Goal: Use online tool/utility: Use online tool/utility

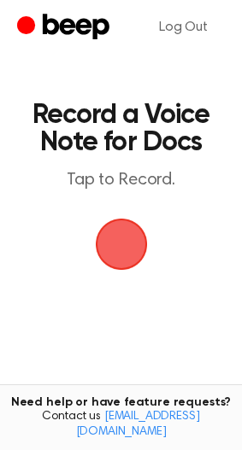
scroll to position [85, 0]
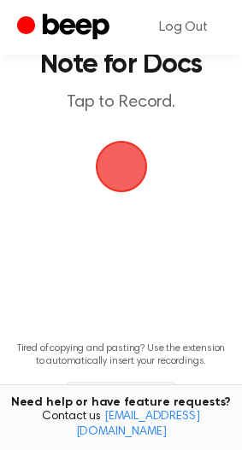
click at [120, 178] on span "button" at bounding box center [121, 166] width 78 height 78
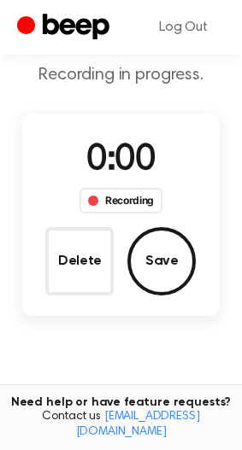
scroll to position [154, 0]
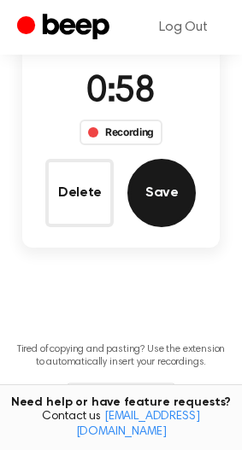
click at [190, 195] on button "Save" at bounding box center [161, 193] width 68 height 68
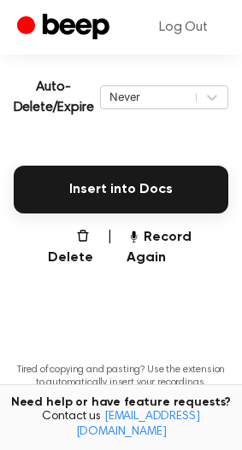
scroll to position [377, 0]
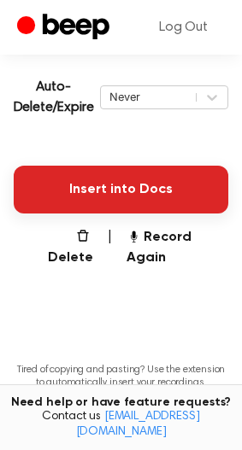
click at [44, 181] on button "Insert into Docs" at bounding box center [121, 190] width 214 height 48
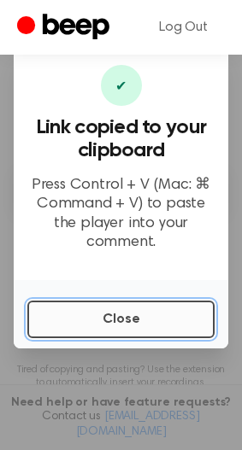
click at [128, 304] on button "Close" at bounding box center [120, 320] width 187 height 38
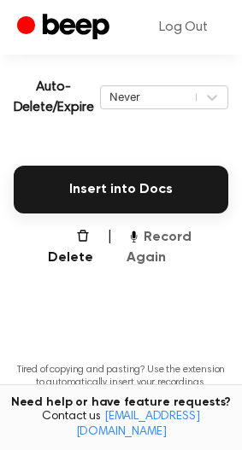
click at [185, 243] on button "Record Again" at bounding box center [177, 247] width 102 height 41
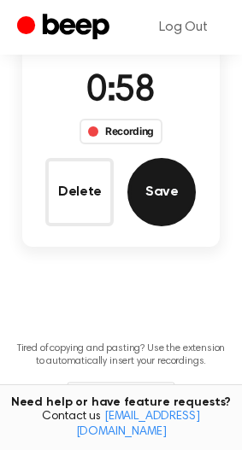
click at [155, 223] on button "Save" at bounding box center [161, 192] width 68 height 68
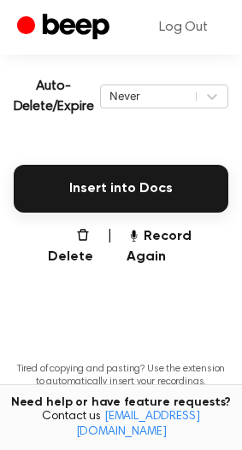
scroll to position [377, 0]
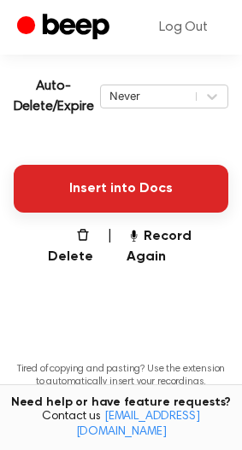
click at [117, 185] on button "Insert into Docs" at bounding box center [121, 189] width 214 height 48
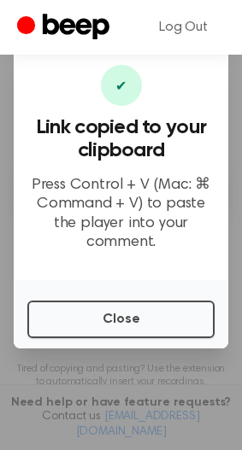
click at [76, 340] on div "Close" at bounding box center [121, 314] width 214 height 68
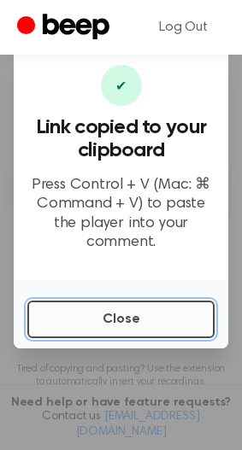
click at [97, 315] on button "Close" at bounding box center [120, 320] width 187 height 38
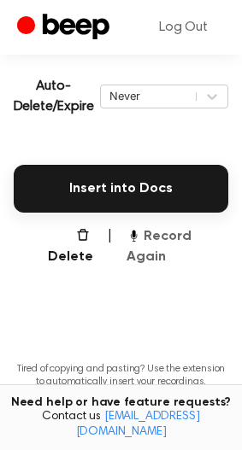
click at [161, 239] on button "Record Again" at bounding box center [177, 246] width 102 height 41
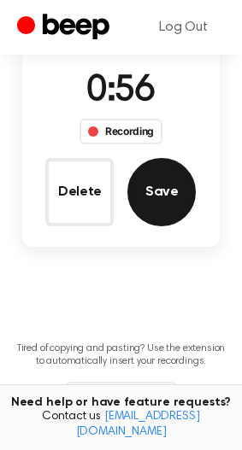
click at [155, 216] on button "Save" at bounding box center [161, 192] width 68 height 68
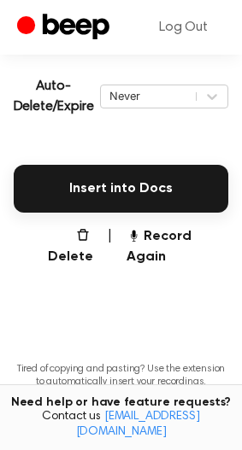
scroll to position [377, 0]
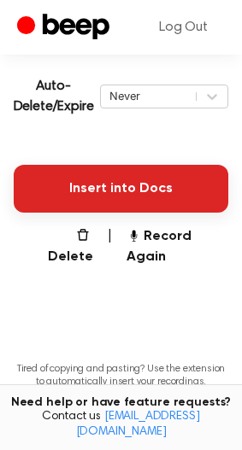
click at [96, 172] on button "Insert into Docs" at bounding box center [121, 189] width 214 height 48
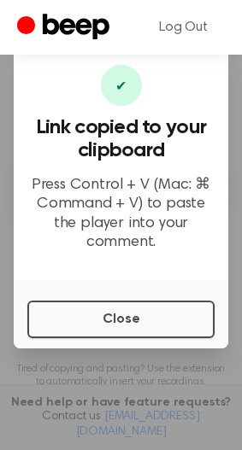
click at [103, 295] on div "Close" at bounding box center [121, 314] width 214 height 68
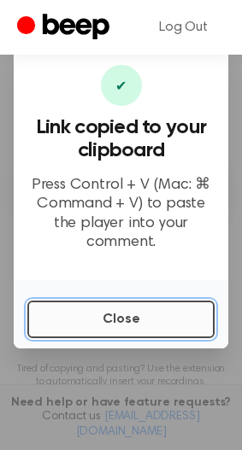
click at [102, 302] on button "Close" at bounding box center [120, 320] width 187 height 38
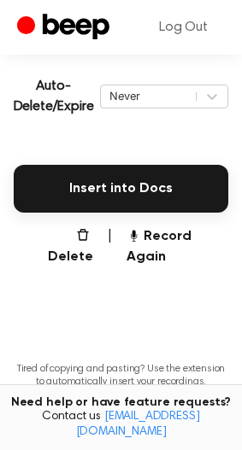
click at [165, 246] on main "Your Recording is Ready Copy the link and paste it anywhere 0:00 0:56 Your brow…" at bounding box center [121, 60] width 242 height 874
click at [161, 234] on button "Record Again" at bounding box center [177, 246] width 102 height 41
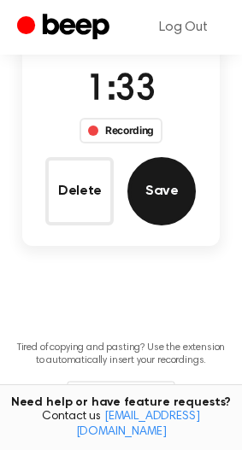
click at [147, 205] on button "Save" at bounding box center [161, 191] width 68 height 68
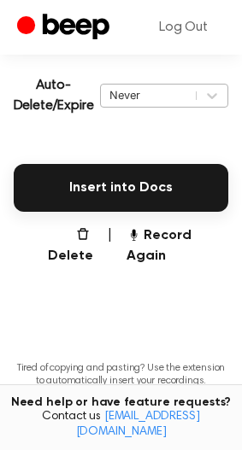
scroll to position [378, 0]
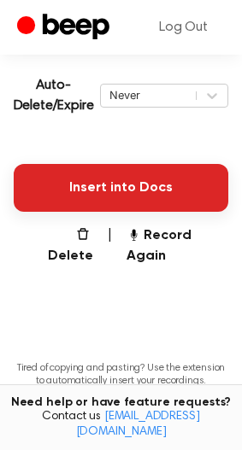
click at [150, 193] on button "Insert into Docs" at bounding box center [121, 188] width 214 height 48
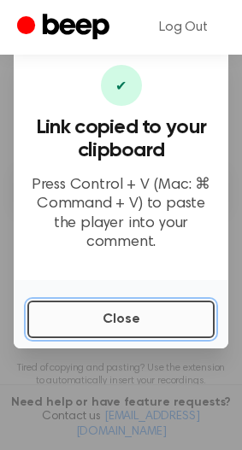
click at [133, 332] on button "Close" at bounding box center [120, 320] width 187 height 38
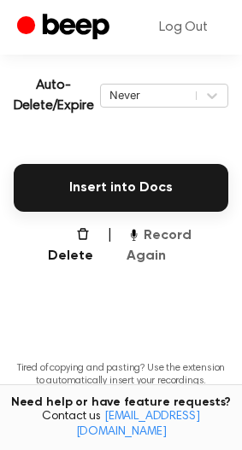
click at [137, 236] on icon "button" at bounding box center [133, 234] width 14 height 14
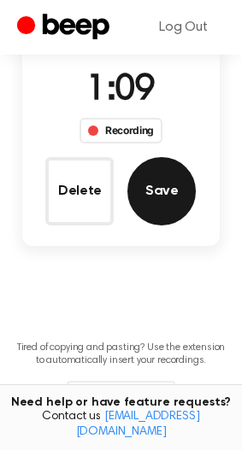
click at [186, 176] on button "Save" at bounding box center [161, 191] width 68 height 68
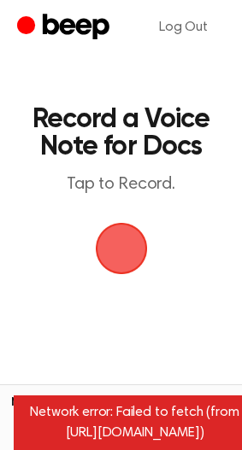
scroll to position [0, 0]
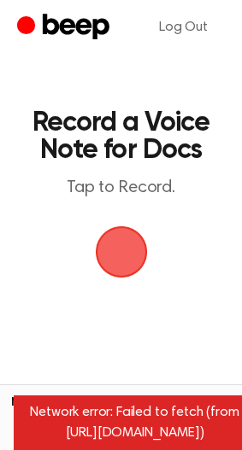
click at [149, 223] on span "button" at bounding box center [120, 252] width 58 height 58
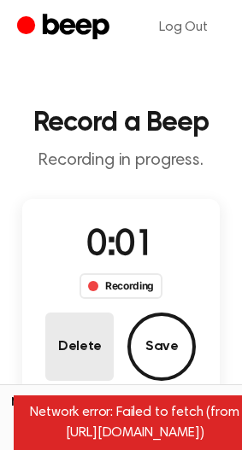
click at [102, 332] on button "Delete" at bounding box center [79, 346] width 68 height 68
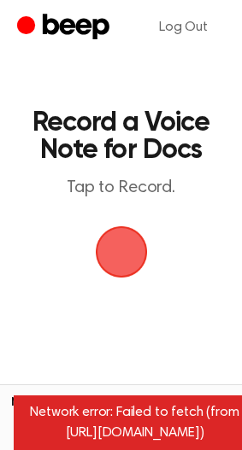
click at [120, 266] on span "button" at bounding box center [120, 252] width 55 height 55
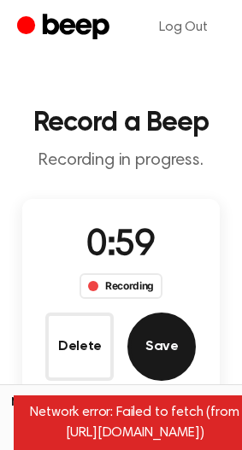
click at [182, 357] on button "Save" at bounding box center [161, 346] width 68 height 68
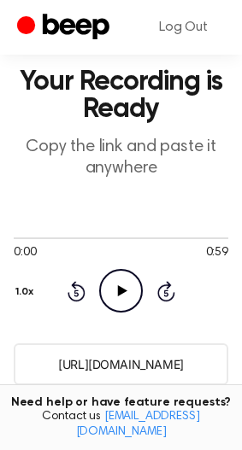
scroll to position [85, 0]
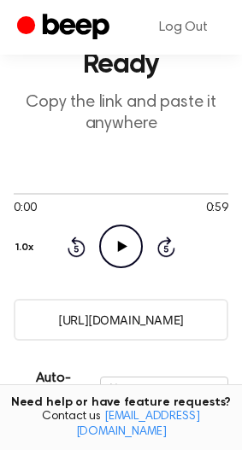
click at [98, 324] on input "https://beep.audio/x4AdAdx" at bounding box center [121, 320] width 214 height 42
click at [114, 243] on icon "Play Audio" at bounding box center [121, 247] width 44 height 44
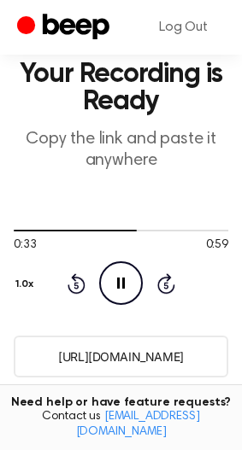
scroll to position [256, 0]
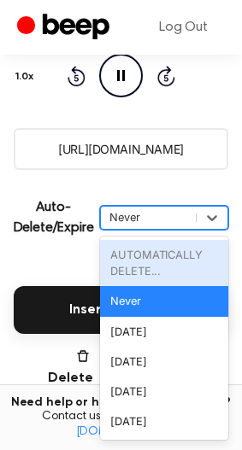
click at [188, 207] on div "Never" at bounding box center [148, 217] width 95 height 20
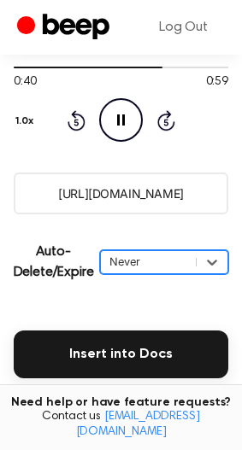
scroll to position [171, 0]
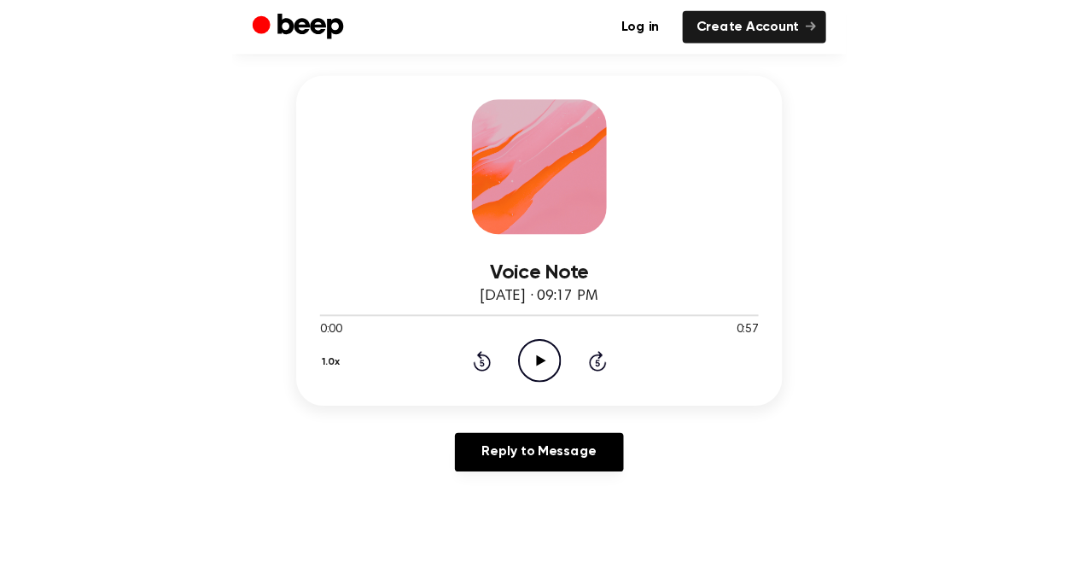
scroll to position [171, 0]
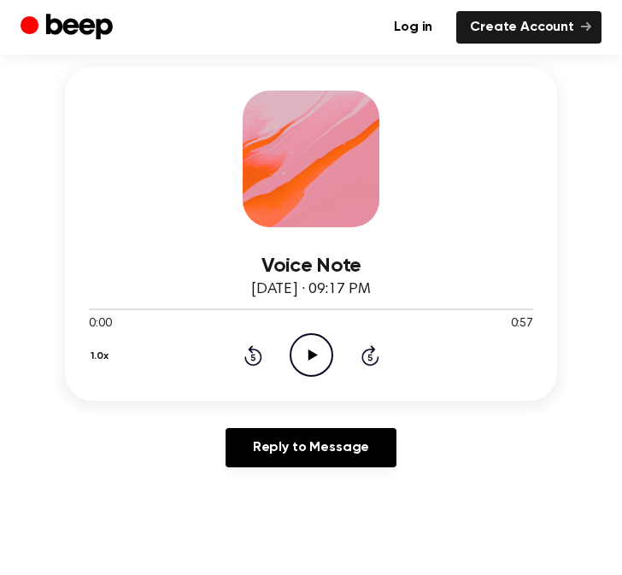
click at [326, 353] on icon "Play Audio" at bounding box center [311, 355] width 44 height 44
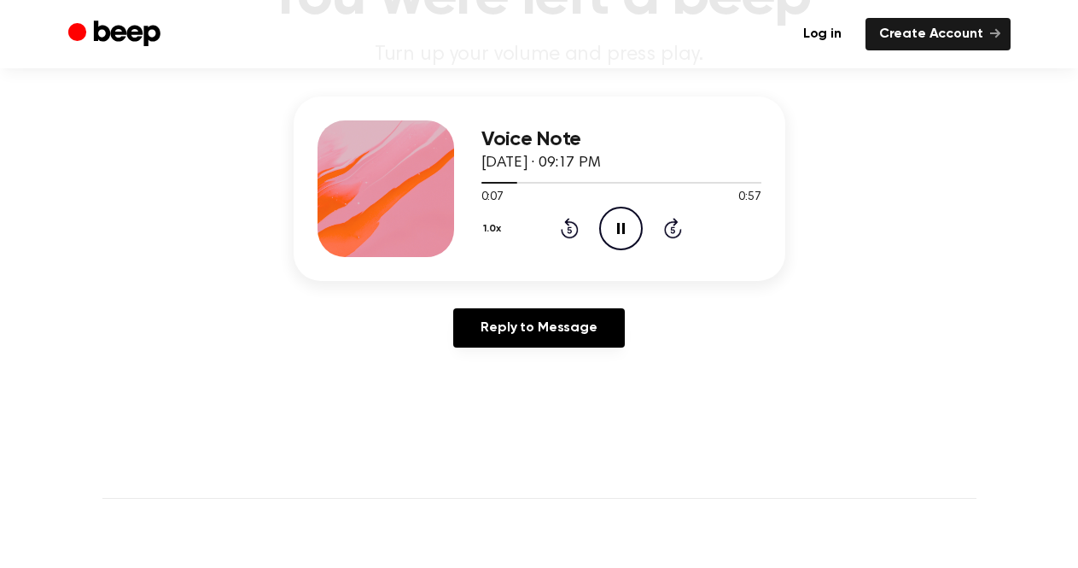
scroll to position [85, 0]
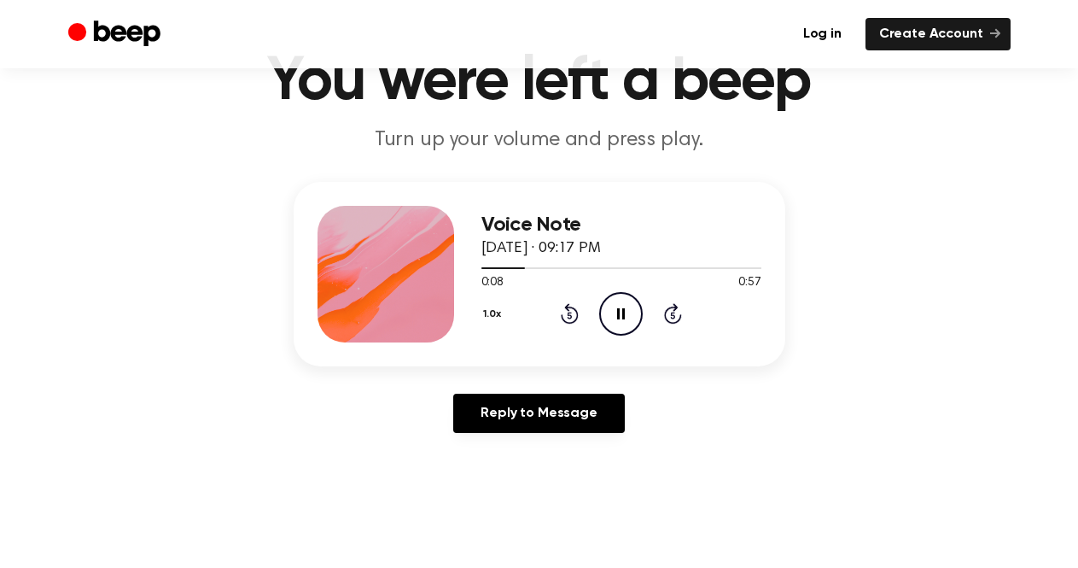
click at [621, 311] on div "Voice Note August 24, 2025 · 09:17 PM 0:08 0:57 Your browser does not support t…" at bounding box center [538, 314] width 1037 height 265
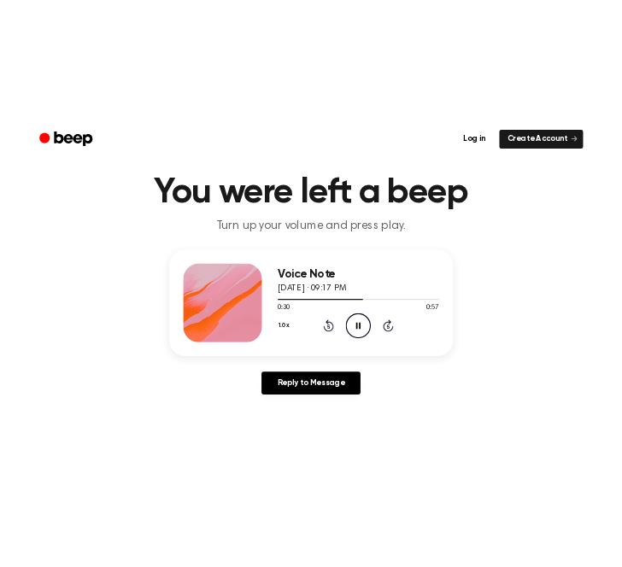
scroll to position [0, 0]
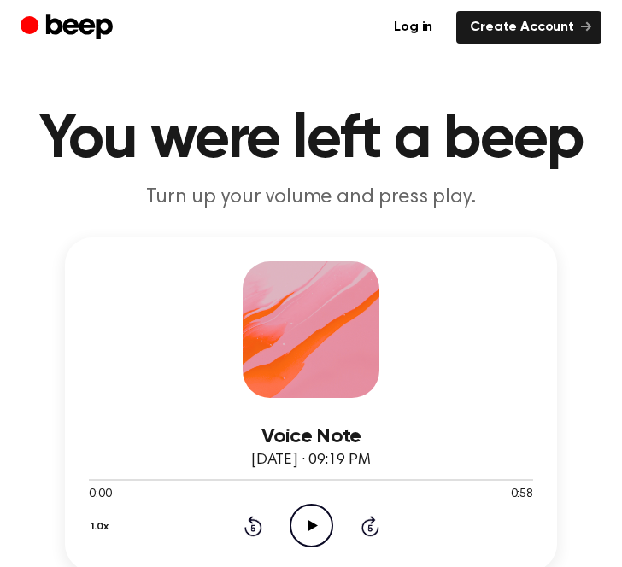
click at [304, 505] on circle at bounding box center [311, 526] width 42 height 42
click at [319, 143] on h1 "You were left a beep" at bounding box center [310, 139] width 581 height 61
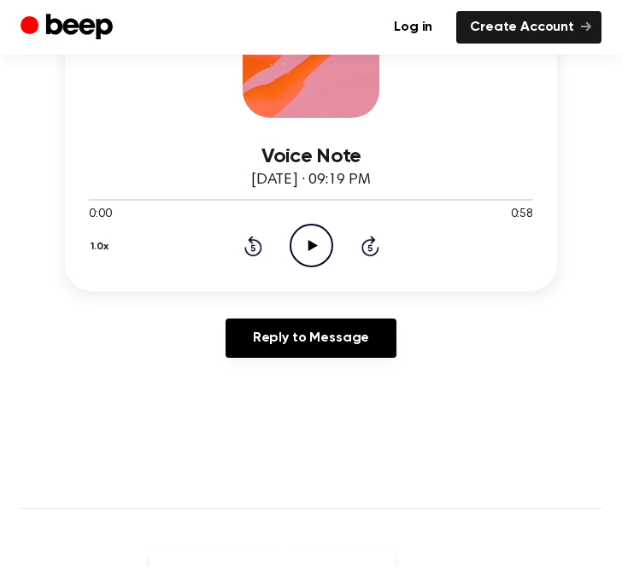
scroll to position [342, 0]
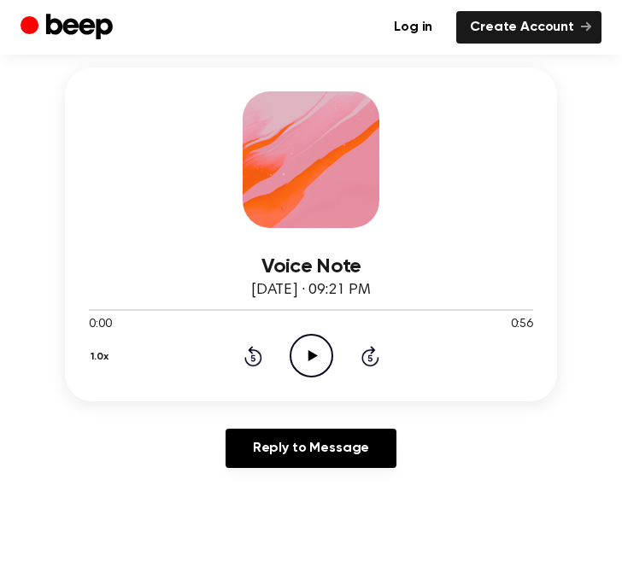
scroll to position [171, 0]
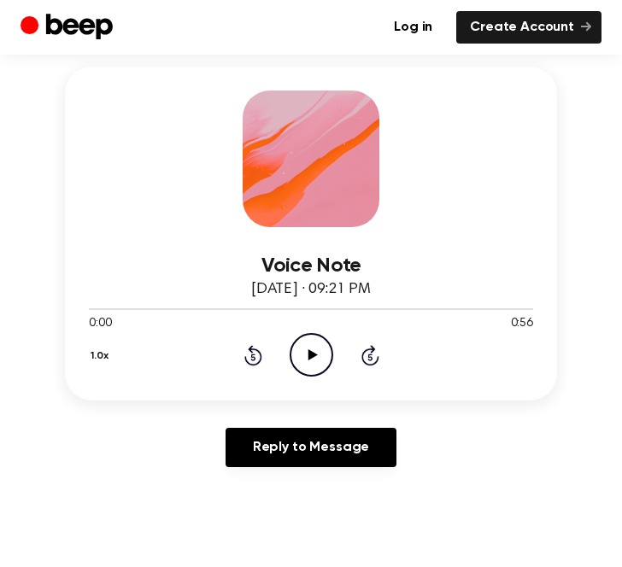
click at [316, 368] on icon "Play Audio" at bounding box center [311, 355] width 44 height 44
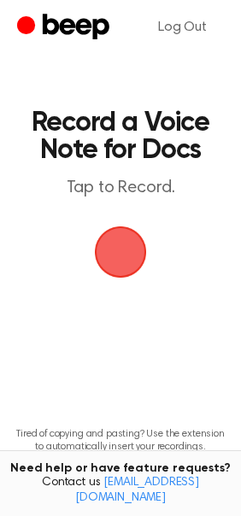
click at [120, 247] on span "button" at bounding box center [120, 252] width 58 height 58
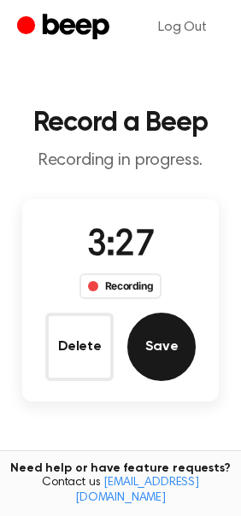
click at [145, 365] on button "Save" at bounding box center [161, 346] width 68 height 68
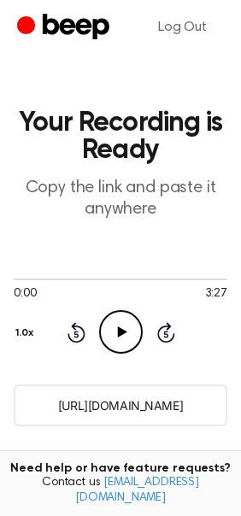
scroll to position [284, 0]
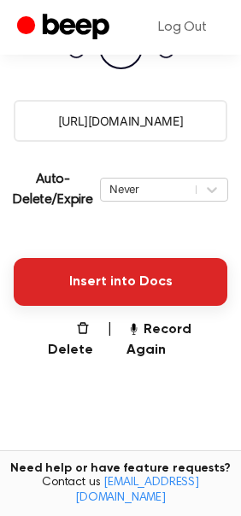
click at [143, 286] on button "Insert into Docs" at bounding box center [120, 282] width 213 height 48
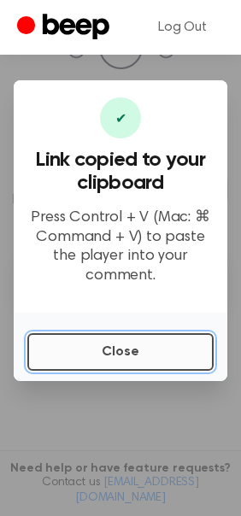
click at [101, 353] on button "Close" at bounding box center [120, 352] width 186 height 38
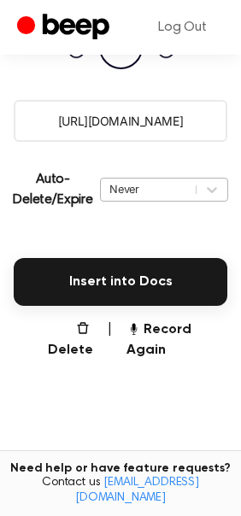
scroll to position [190, 0]
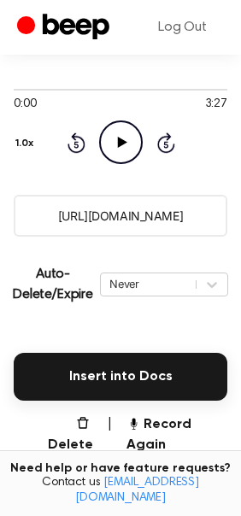
click at [116, 149] on icon "Play Audio" at bounding box center [121, 142] width 44 height 44
click at [145, 437] on button "Record Again" at bounding box center [177, 434] width 102 height 41
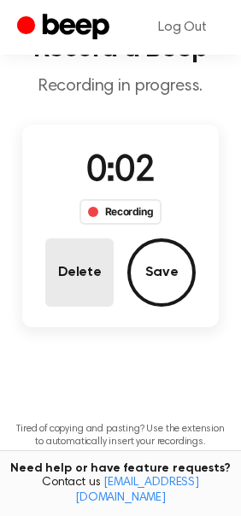
click at [79, 280] on button "Delete" at bounding box center [79, 272] width 68 height 68
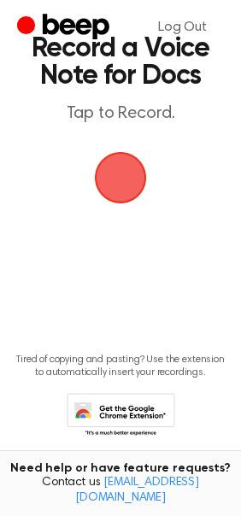
scroll to position [5, 0]
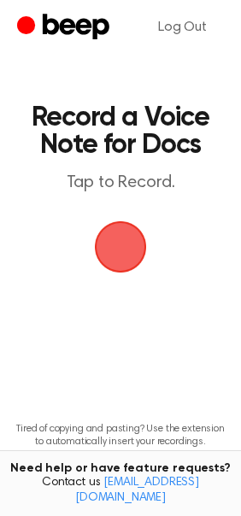
click at [120, 265] on span "button" at bounding box center [120, 247] width 58 height 58
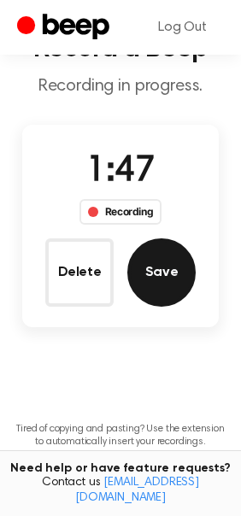
click at [137, 265] on button "Save" at bounding box center [161, 272] width 68 height 68
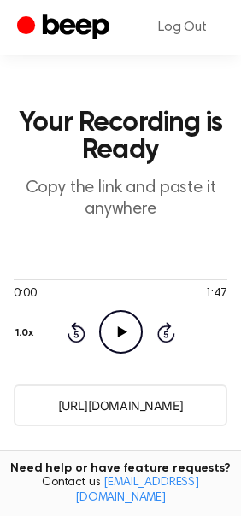
scroll to position [95, 0]
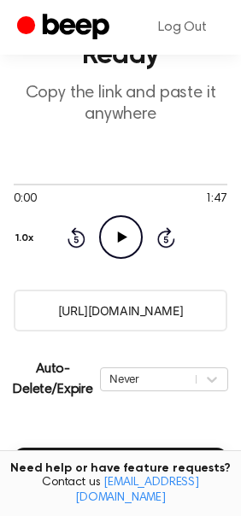
click at [139, 325] on input "https://beep.audio/lUEtAkQ" at bounding box center [120, 310] width 213 height 42
click at [117, 238] on icon at bounding box center [121, 236] width 9 height 11
click at [77, 240] on icon at bounding box center [75, 239] width 4 height 7
click at [104, 238] on icon "Pause Audio" at bounding box center [121, 237] width 44 height 44
click at [104, 238] on icon "Play Audio" at bounding box center [121, 237] width 44 height 44
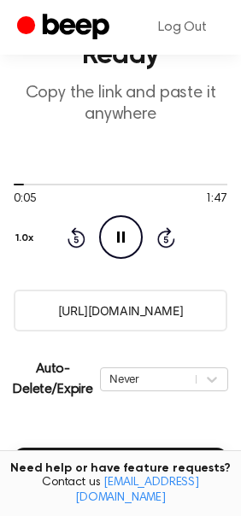
click at [104, 238] on icon "Pause Audio" at bounding box center [121, 237] width 44 height 44
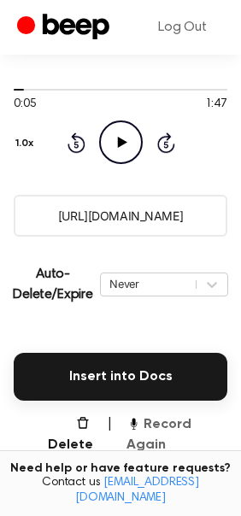
click at [169, 434] on button "Record Again" at bounding box center [177, 434] width 102 height 41
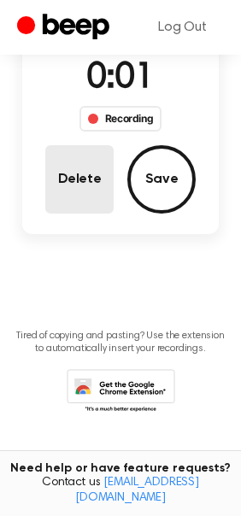
scroll to position [0, 0]
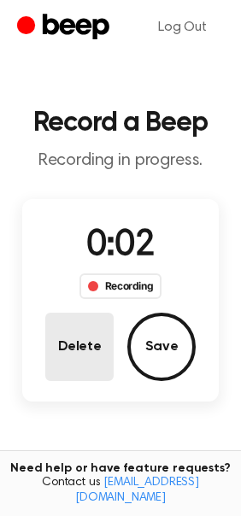
click at [97, 339] on button "Delete" at bounding box center [79, 346] width 68 height 68
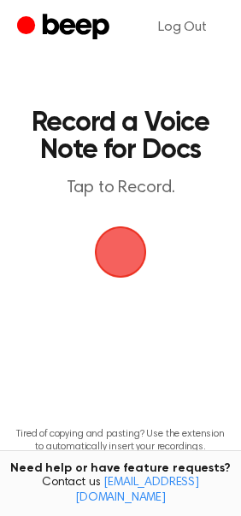
click at [127, 263] on span "button" at bounding box center [120, 252] width 48 height 48
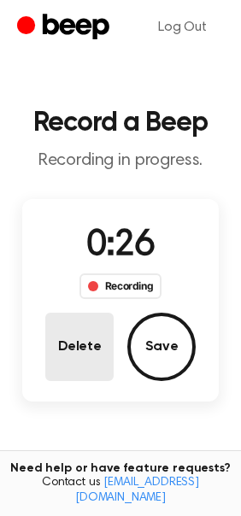
click at [77, 353] on button "Delete" at bounding box center [79, 346] width 68 height 68
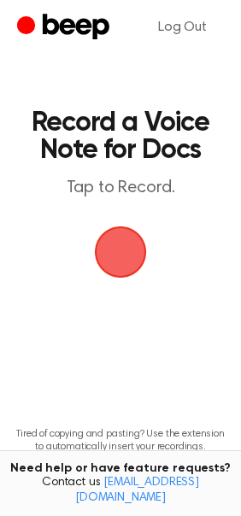
click at [144, 233] on span "button" at bounding box center [120, 252] width 48 height 48
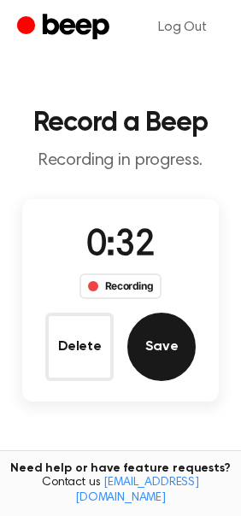
click at [177, 347] on button "Save" at bounding box center [161, 346] width 68 height 68
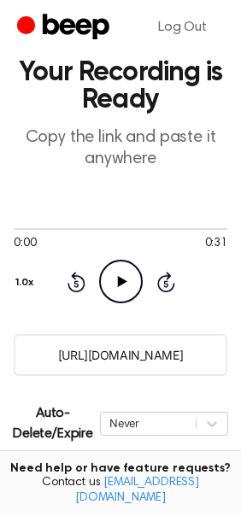
scroll to position [95, 0]
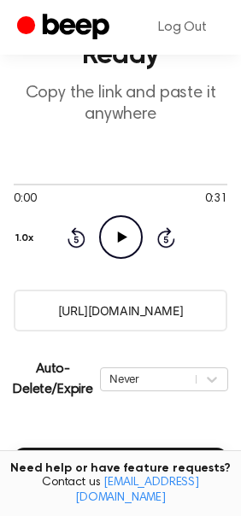
click at [86, 327] on input "https://beep.audio/Sb267EQ" at bounding box center [120, 310] width 213 height 42
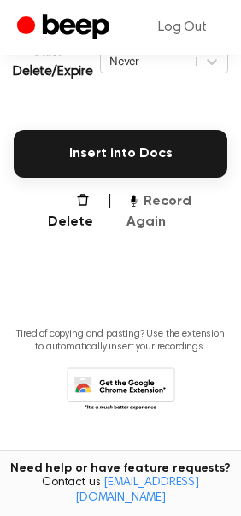
click at [162, 191] on button "Record Again" at bounding box center [177, 211] width 102 height 41
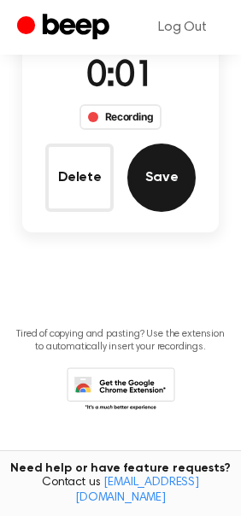
click at [175, 148] on button "Save" at bounding box center [161, 177] width 68 height 68
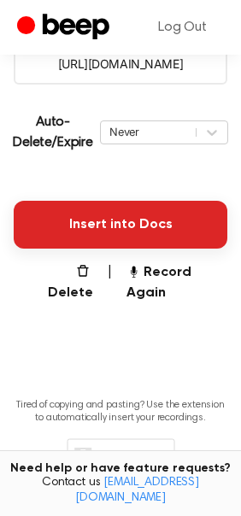
scroll to position [384, 0]
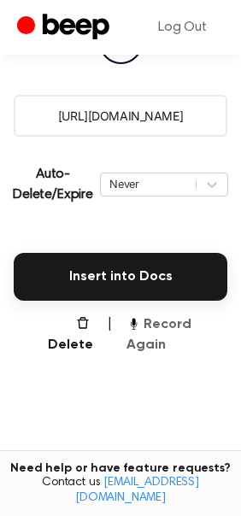
click at [143, 348] on button "Record Again" at bounding box center [177, 334] width 102 height 41
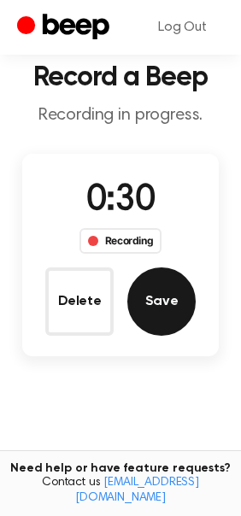
click at [165, 312] on button "Save" at bounding box center [161, 301] width 68 height 68
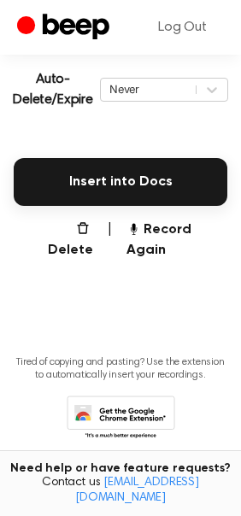
scroll to position [384, 0]
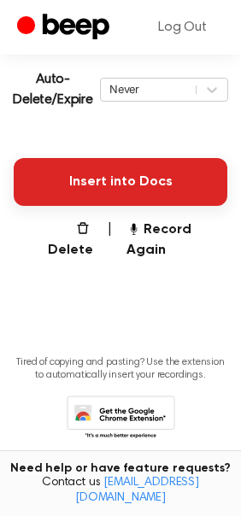
click at [137, 161] on button "Insert into Docs" at bounding box center [120, 182] width 213 height 48
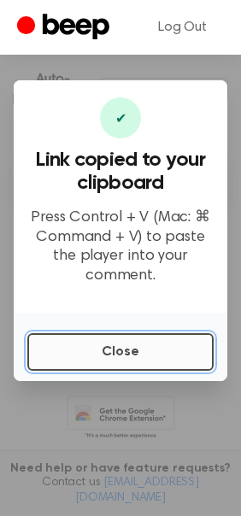
click at [108, 351] on button "Close" at bounding box center [120, 352] width 186 height 38
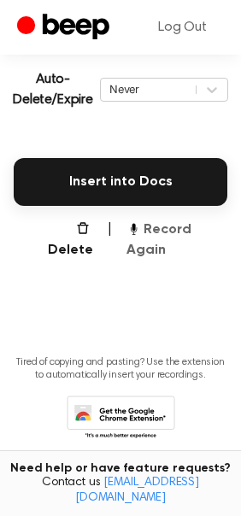
click at [189, 259] on button "Record Again" at bounding box center [177, 239] width 102 height 41
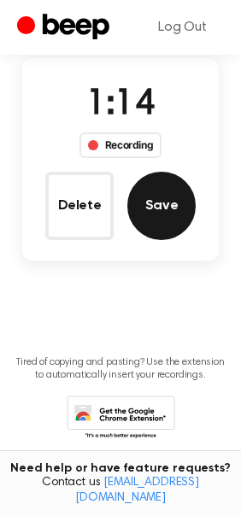
click at [179, 213] on button "Save" at bounding box center [161, 206] width 68 height 68
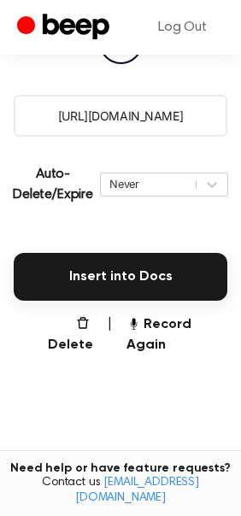
scroll to position [194, 0]
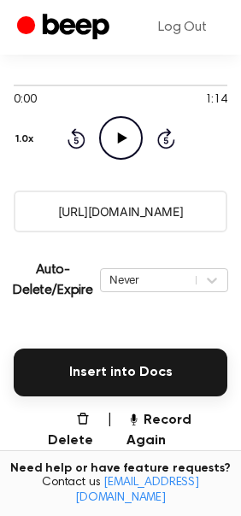
click at [127, 130] on icon "Play Audio" at bounding box center [121, 138] width 44 height 44
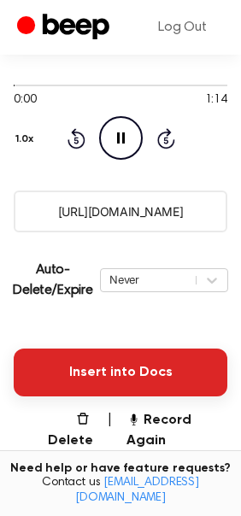
click at [117, 357] on button "Insert into Docs" at bounding box center [120, 372] width 213 height 48
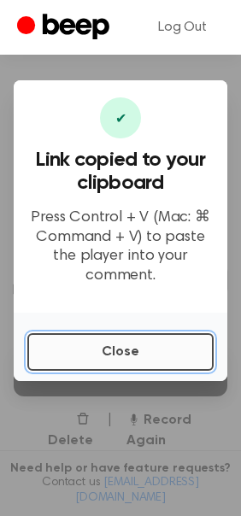
click at [117, 348] on button "Close" at bounding box center [120, 352] width 186 height 38
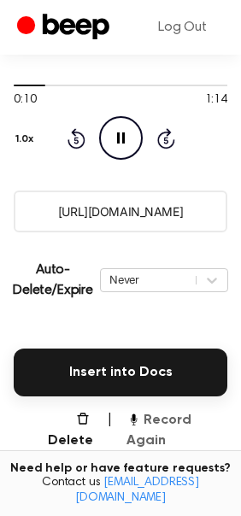
click at [161, 436] on button "Record Again" at bounding box center [177, 430] width 102 height 41
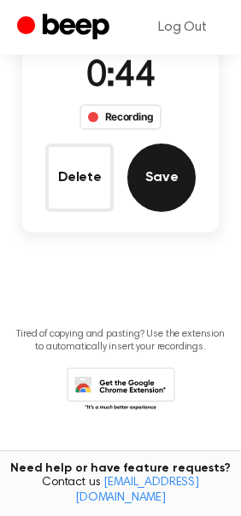
click at [172, 170] on button "Save" at bounding box center [161, 177] width 68 height 68
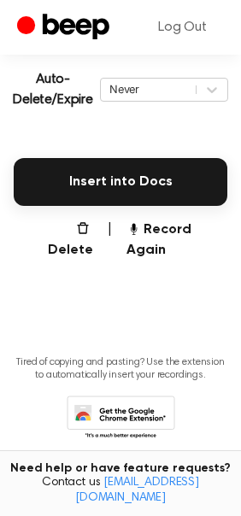
scroll to position [384, 0]
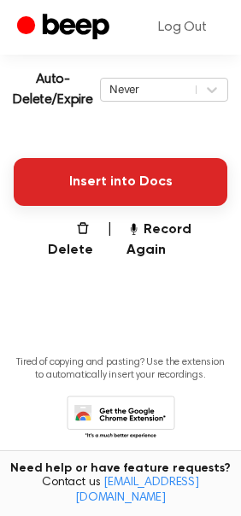
click at [151, 178] on button "Insert into Docs" at bounding box center [120, 182] width 213 height 48
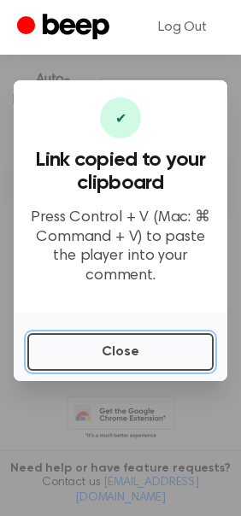
click at [63, 346] on button "Close" at bounding box center [120, 352] width 186 height 38
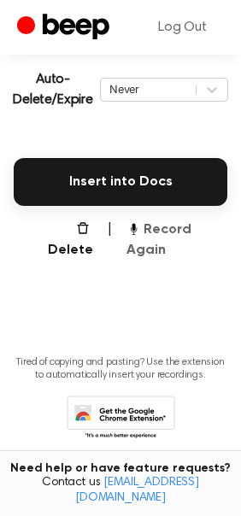
click at [181, 240] on button "Record Again" at bounding box center [177, 239] width 102 height 41
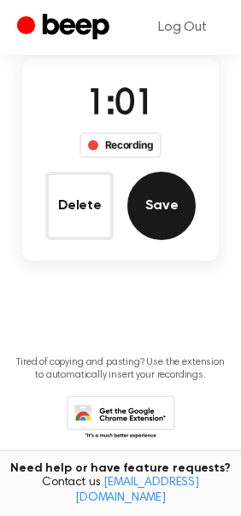
click at [181, 213] on button "Save" at bounding box center [161, 206] width 68 height 68
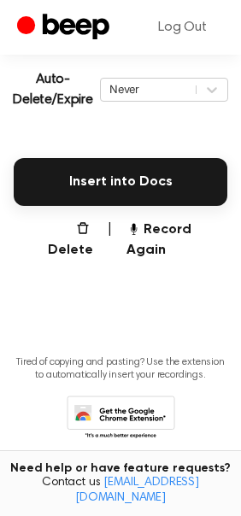
scroll to position [384, 0]
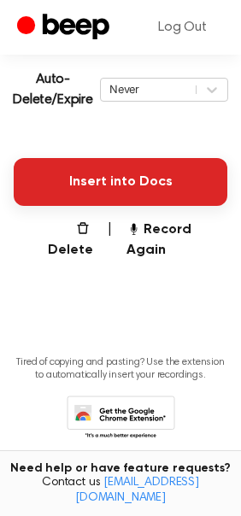
click at [75, 174] on button "Insert into Docs" at bounding box center [120, 182] width 213 height 48
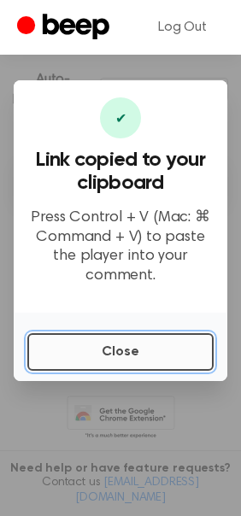
click at [174, 337] on button "Close" at bounding box center [120, 352] width 186 height 38
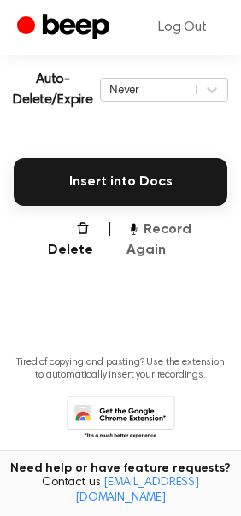
click at [150, 231] on button "Record Again" at bounding box center [177, 239] width 102 height 41
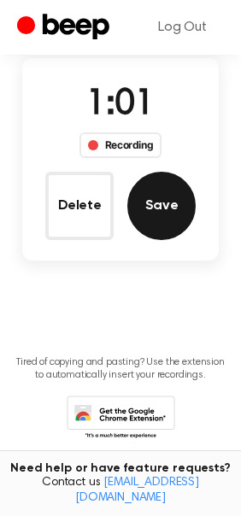
click at [169, 204] on button "Save" at bounding box center [161, 206] width 68 height 68
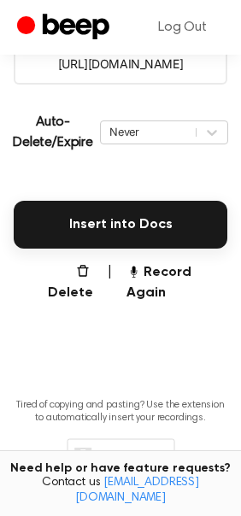
scroll to position [384, 0]
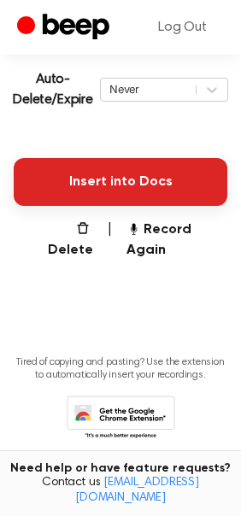
click at [62, 194] on button "Insert into Docs" at bounding box center [120, 182] width 213 height 48
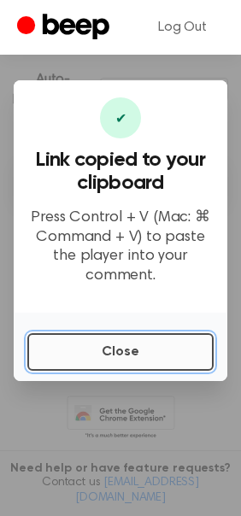
click at [187, 367] on button "Close" at bounding box center [120, 352] width 186 height 38
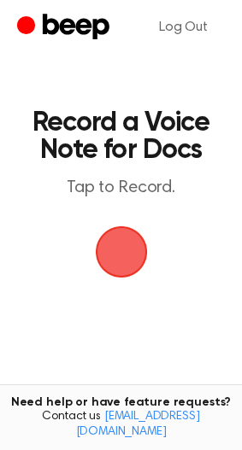
click at [131, 254] on span "button" at bounding box center [121, 252] width 96 height 96
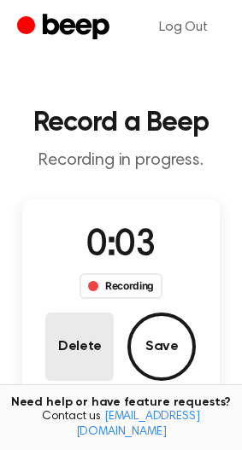
click at [83, 338] on button "Delete" at bounding box center [79, 346] width 68 height 68
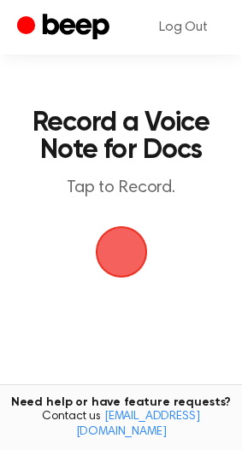
scroll to position [85, 0]
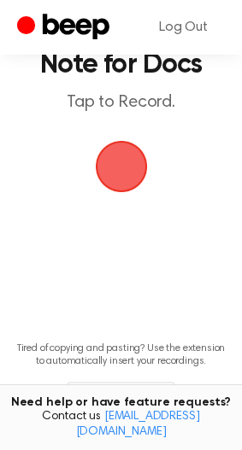
click at [106, 172] on span "button" at bounding box center [120, 166] width 61 height 61
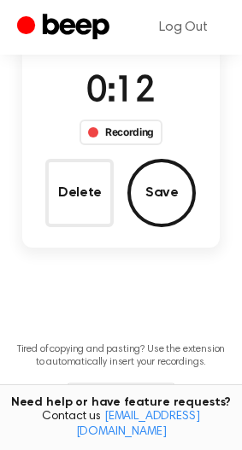
scroll to position [68, 0]
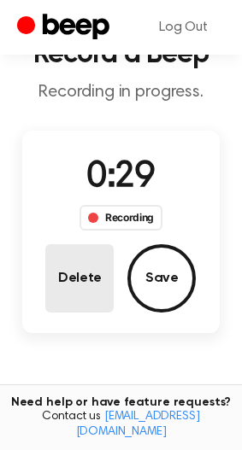
click at [91, 271] on button "Delete" at bounding box center [79, 278] width 68 height 68
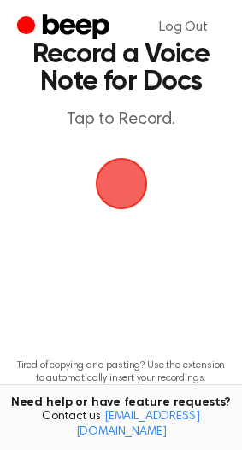
scroll to position [0, 0]
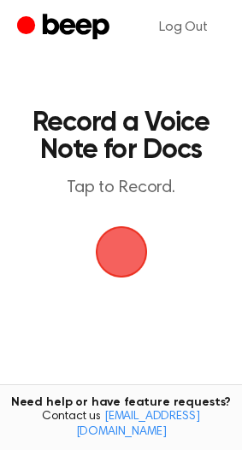
click at [114, 249] on span "button" at bounding box center [121, 251] width 75 height 75
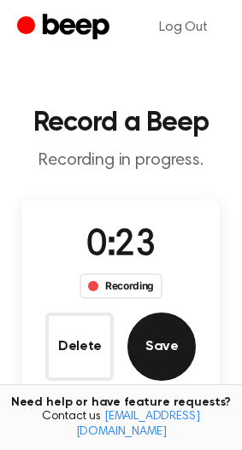
click at [182, 336] on button "Save" at bounding box center [161, 346] width 68 height 68
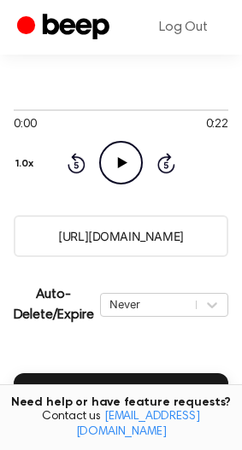
scroll to position [171, 0]
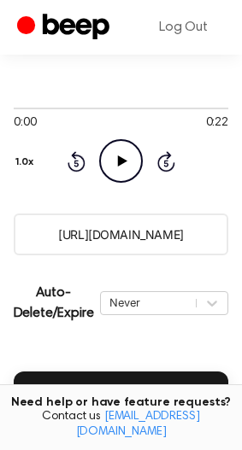
click at [113, 244] on input "https://beep.audio/GkG5QIO" at bounding box center [121, 234] width 214 height 42
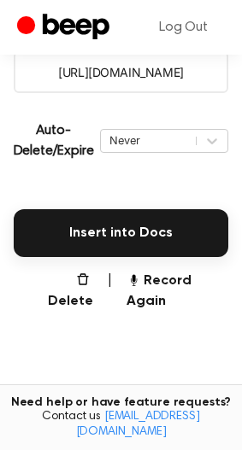
scroll to position [342, 0]
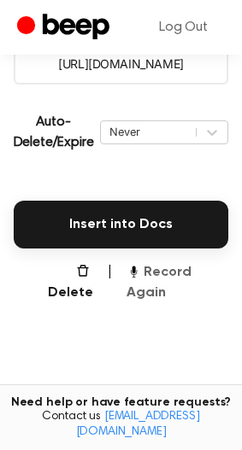
click at [171, 274] on button "Record Again" at bounding box center [177, 282] width 102 height 41
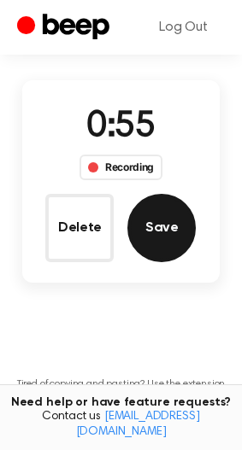
click at [178, 199] on button "Save" at bounding box center [161, 228] width 68 height 68
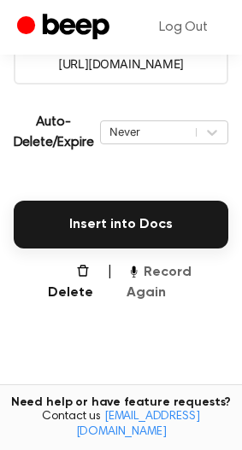
scroll to position [342, 0]
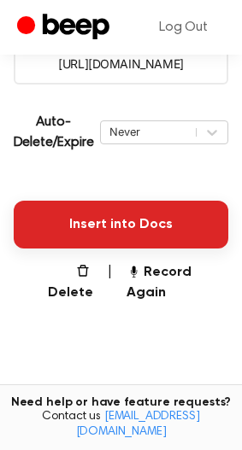
click at [174, 227] on button "Insert into Docs" at bounding box center [121, 225] width 214 height 48
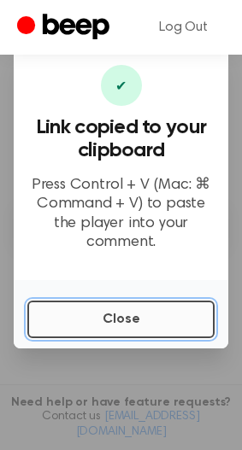
click at [112, 329] on button "Close" at bounding box center [120, 320] width 187 height 38
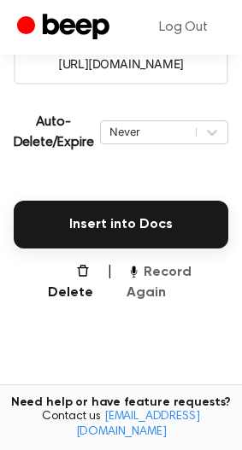
click at [145, 274] on button "Record Again" at bounding box center [177, 282] width 102 height 41
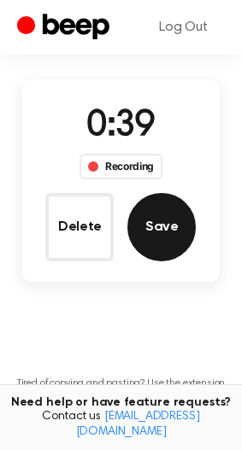
click at [171, 225] on button "Save" at bounding box center [161, 227] width 68 height 68
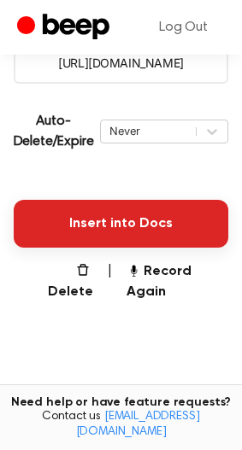
scroll to position [257, 0]
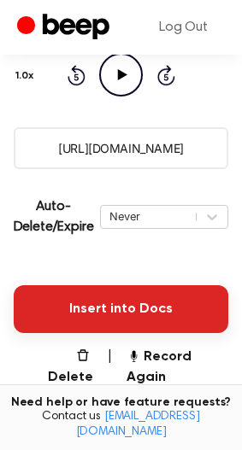
click at [102, 314] on button "Insert into Docs" at bounding box center [121, 309] width 214 height 48
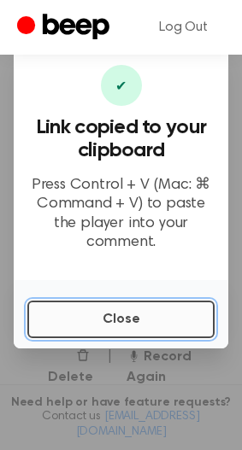
click at [200, 308] on button "Close" at bounding box center [120, 320] width 187 height 38
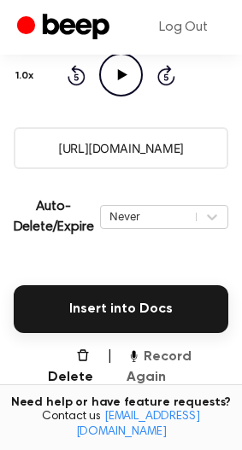
click at [184, 359] on button "Record Again" at bounding box center [177, 367] width 102 height 41
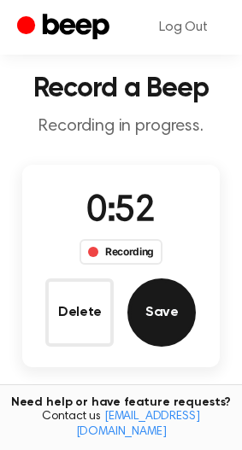
click at [161, 289] on button "Save" at bounding box center [161, 312] width 68 height 68
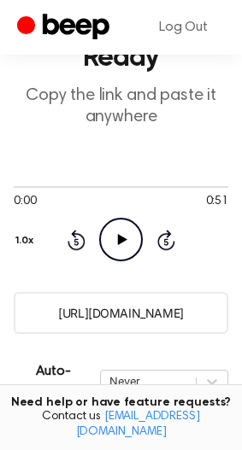
scroll to position [171, 0]
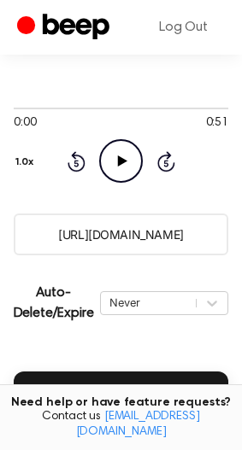
click at [104, 246] on input "https://beep.audio/g9KVnk1" at bounding box center [121, 234] width 214 height 42
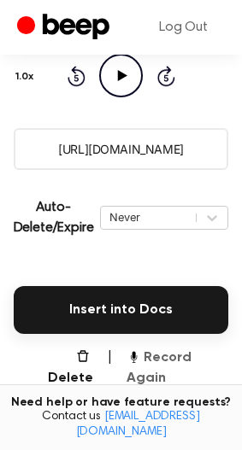
click at [171, 364] on button "Record Again" at bounding box center [177, 367] width 102 height 41
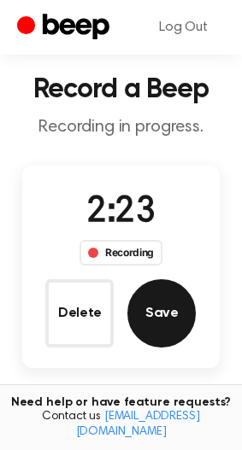
click at [159, 299] on button "Save" at bounding box center [161, 313] width 68 height 68
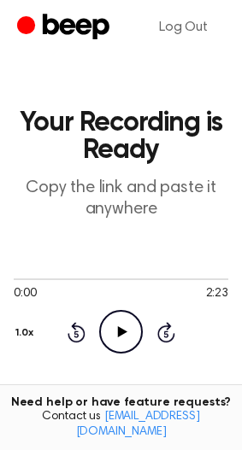
scroll to position [85, 0]
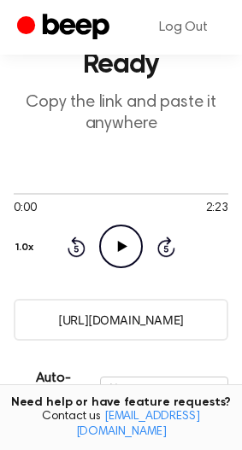
click at [118, 307] on input "https://beep.audio/do1DCsA" at bounding box center [121, 320] width 214 height 42
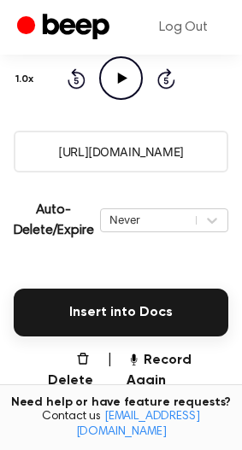
scroll to position [256, 0]
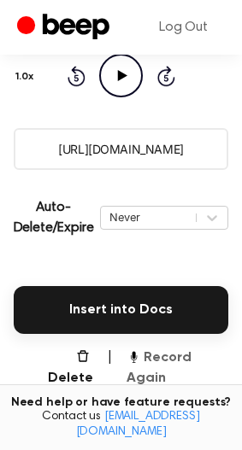
click at [142, 360] on button "Record Again" at bounding box center [177, 367] width 102 height 41
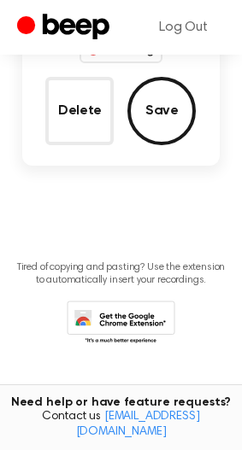
scroll to position [33, 0]
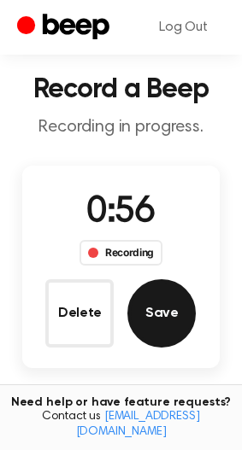
click at [184, 297] on button "Save" at bounding box center [161, 313] width 68 height 68
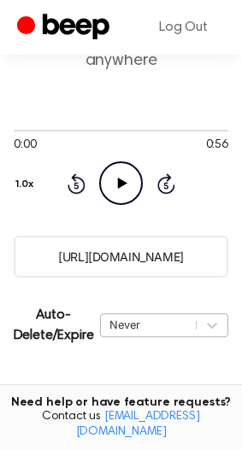
scroll to position [171, 0]
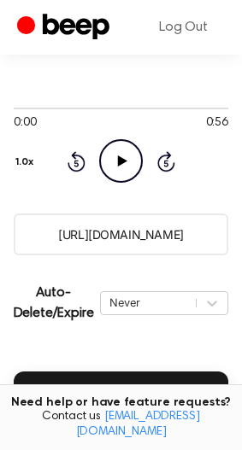
click at [81, 227] on input "https://beep.audio/02J2VUc" at bounding box center [121, 234] width 214 height 42
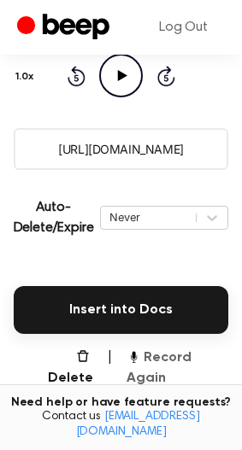
click at [192, 366] on button "Record Again" at bounding box center [177, 367] width 102 height 41
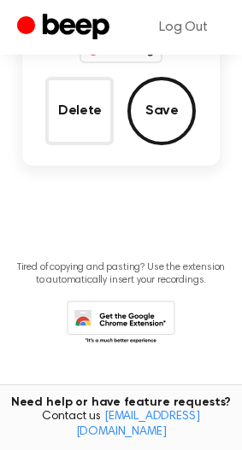
scroll to position [33, 0]
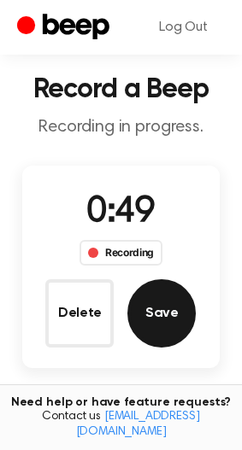
click at [155, 315] on button "Save" at bounding box center [161, 313] width 68 height 68
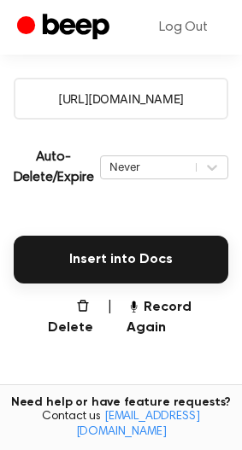
scroll to position [307, 0]
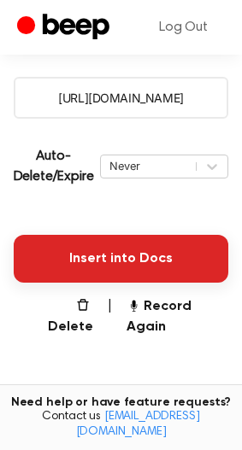
click at [124, 248] on button "Insert into Docs" at bounding box center [121, 259] width 214 height 48
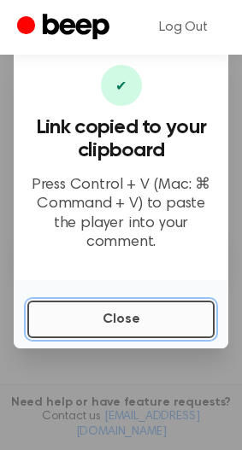
click at [85, 330] on button "Close" at bounding box center [120, 320] width 187 height 38
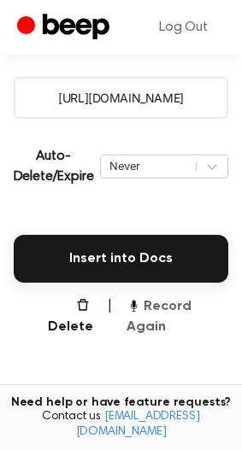
click at [158, 300] on button "Record Again" at bounding box center [177, 316] width 102 height 41
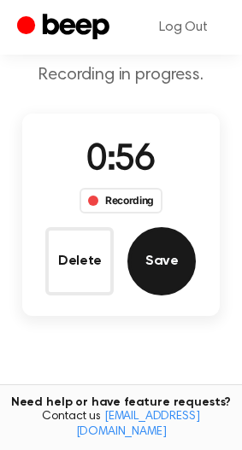
click at [136, 264] on button "Save" at bounding box center [161, 261] width 68 height 68
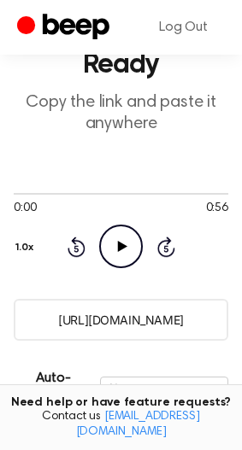
click at [120, 326] on input "https://beep.audio/2urg8zX" at bounding box center [121, 320] width 214 height 42
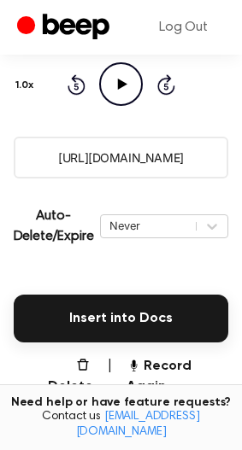
scroll to position [256, 0]
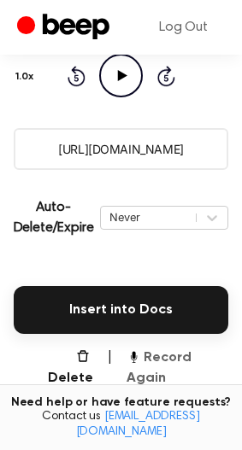
click at [135, 363] on icon "button" at bounding box center [133, 356] width 14 height 14
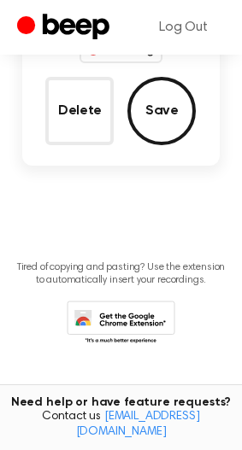
scroll to position [33, 0]
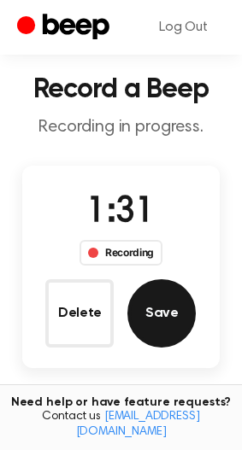
drag, startPoint x: 198, startPoint y: 323, endPoint x: 188, endPoint y: 316, distance: 12.3
click at [188, 316] on div "1:31 Recording Delete Save" at bounding box center [120, 266] width 196 height 161
click at [166, 331] on button "Save" at bounding box center [161, 313] width 68 height 68
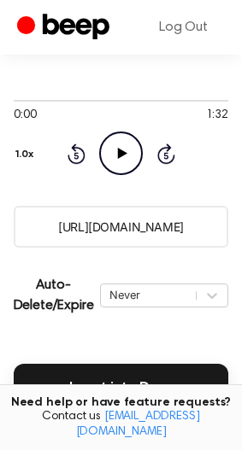
scroll to position [222, 0]
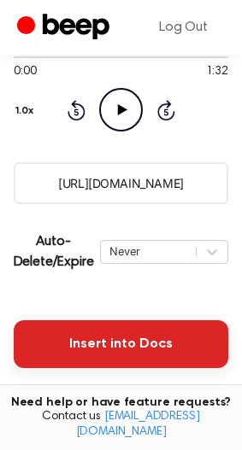
click at [128, 345] on button "Insert into Docs" at bounding box center [121, 344] width 214 height 48
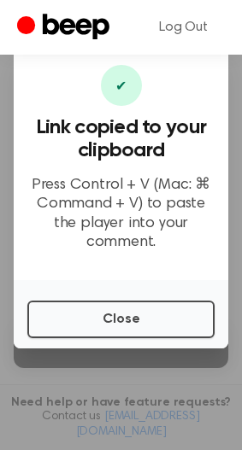
click at [135, 340] on div "Close" at bounding box center [121, 314] width 214 height 68
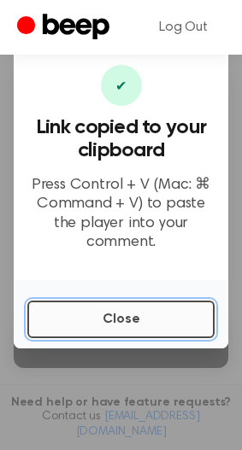
click at [136, 319] on button "Close" at bounding box center [120, 320] width 187 height 38
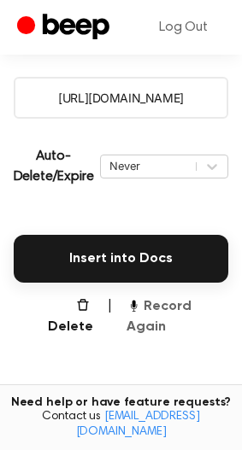
click at [171, 308] on button "Record Again" at bounding box center [177, 316] width 102 height 41
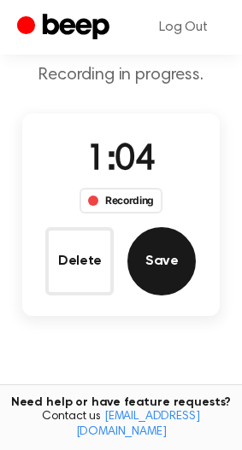
click at [154, 283] on button "Save" at bounding box center [161, 261] width 68 height 68
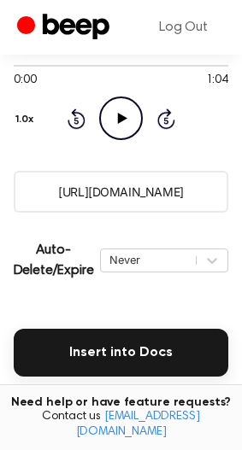
scroll to position [256, 0]
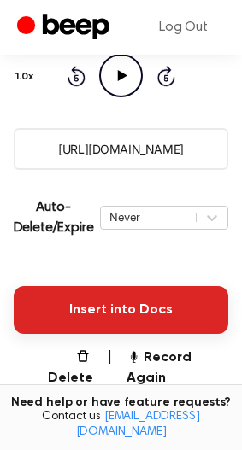
click at [170, 326] on button "Insert into Docs" at bounding box center [121, 310] width 214 height 48
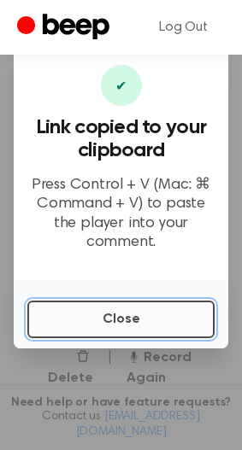
click at [87, 307] on button "Close" at bounding box center [120, 320] width 187 height 38
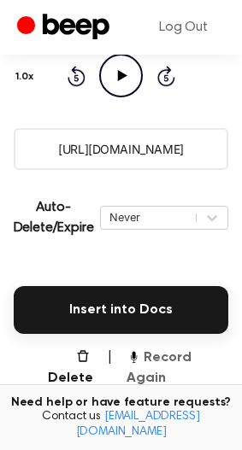
click at [168, 365] on button "Record Again" at bounding box center [177, 367] width 102 height 41
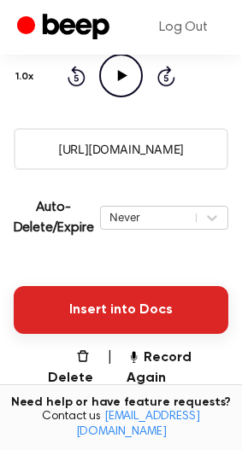
click at [152, 316] on button "Insert into Docs" at bounding box center [121, 310] width 214 height 48
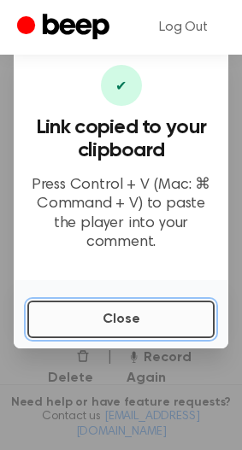
click at [72, 307] on button "Close" at bounding box center [120, 320] width 187 height 38
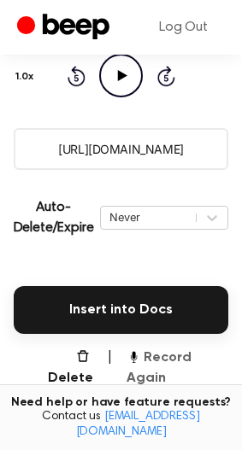
click at [164, 355] on button "Record Again" at bounding box center [177, 367] width 102 height 41
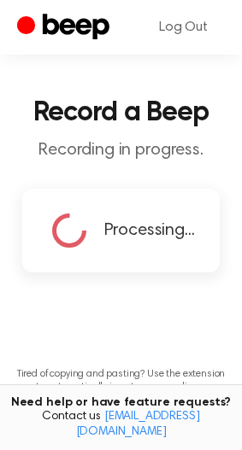
scroll to position [0, 0]
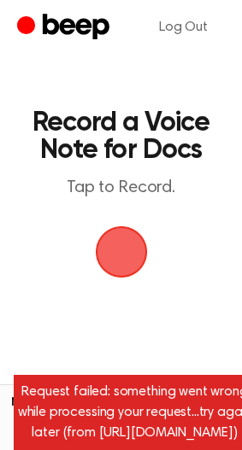
click at [129, 247] on span "button" at bounding box center [120, 251] width 61 height 61
click at [114, 257] on span "button" at bounding box center [121, 252] width 96 height 96
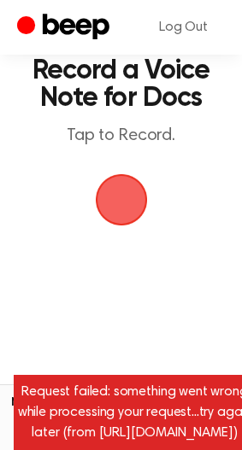
scroll to position [166, 0]
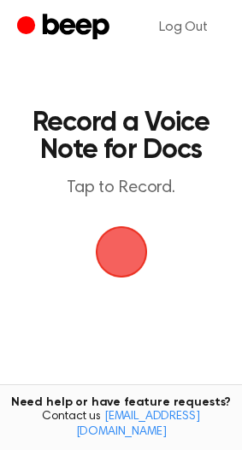
click at [133, 241] on span "button" at bounding box center [121, 252] width 68 height 68
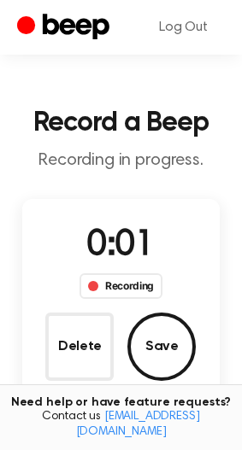
scroll to position [85, 0]
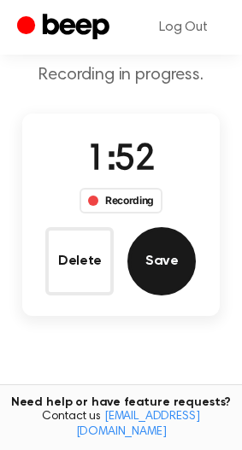
click at [185, 256] on button "Save" at bounding box center [161, 261] width 68 height 68
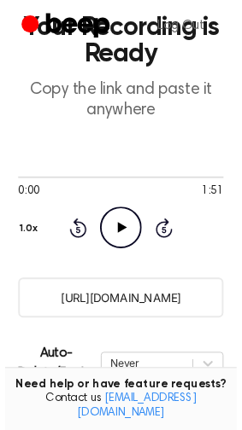
scroll to position [256, 0]
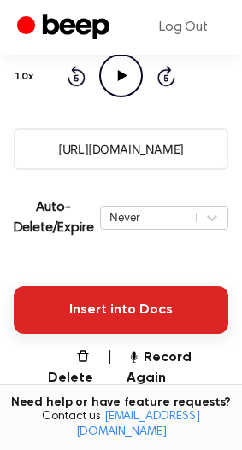
click at [186, 299] on button "Insert into Docs" at bounding box center [121, 310] width 214 height 48
